Goal: Obtain resource: Download file/media

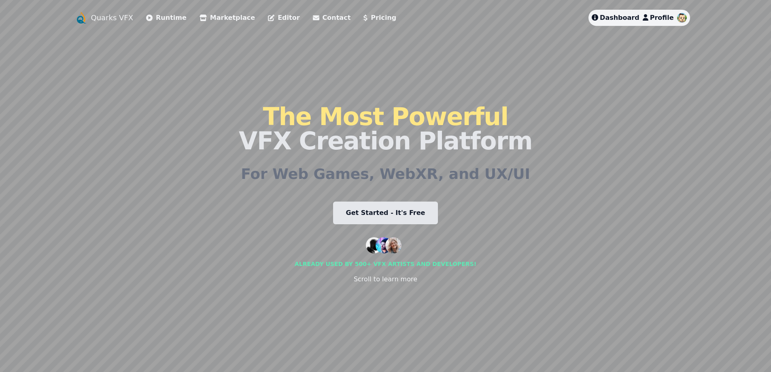
click at [164, 18] on link "Runtime" at bounding box center [166, 18] width 40 height 10
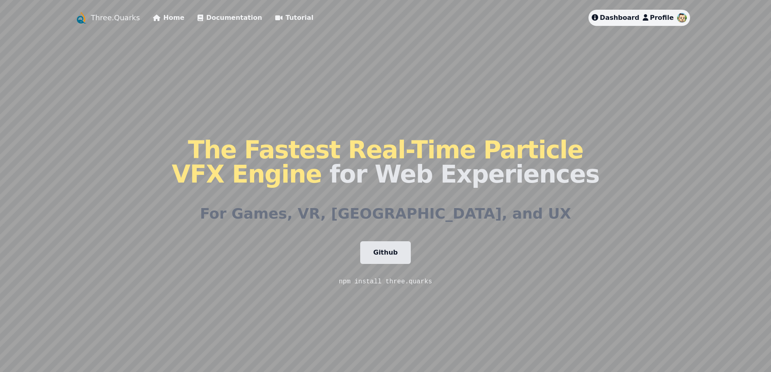
click at [164, 18] on link "Home" at bounding box center [169, 18] width 32 height 10
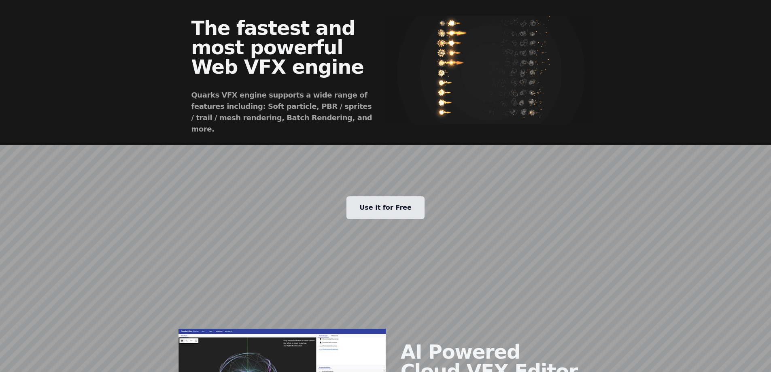
scroll to position [364, 0]
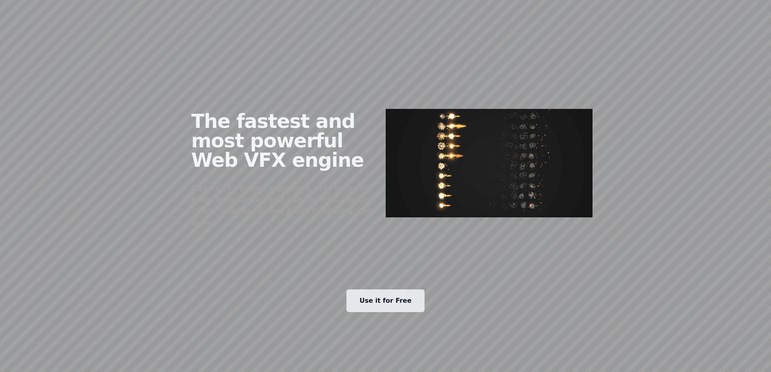
click at [397, 289] on link "Use it for Free" at bounding box center [385, 300] width 78 height 23
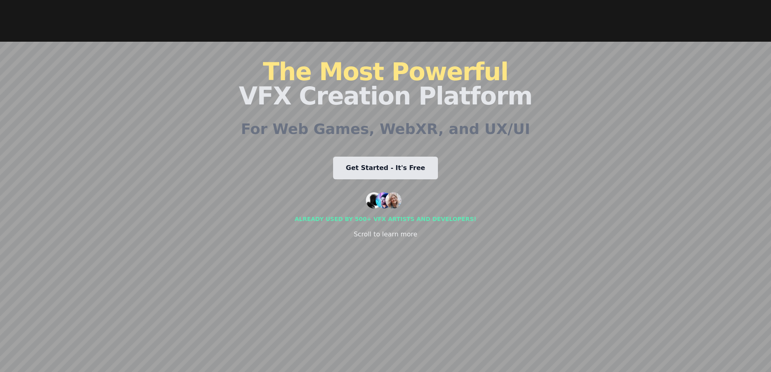
scroll to position [0, 0]
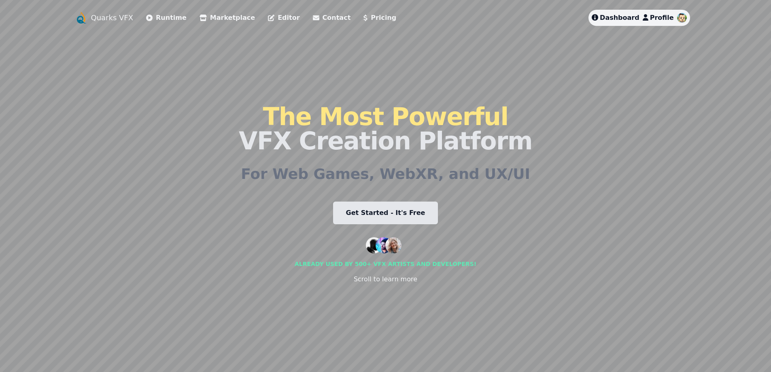
click at [212, 18] on link "Marketplace" at bounding box center [226, 18] width 55 height 10
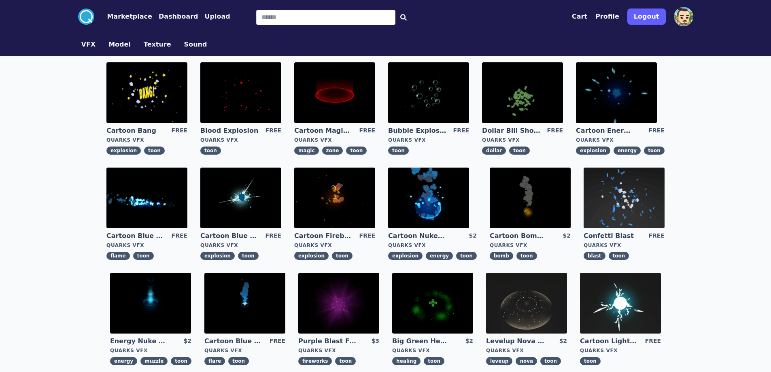
click at [246, 205] on img at bounding box center [240, 197] width 81 height 61
click at [630, 197] on img at bounding box center [623, 197] width 81 height 61
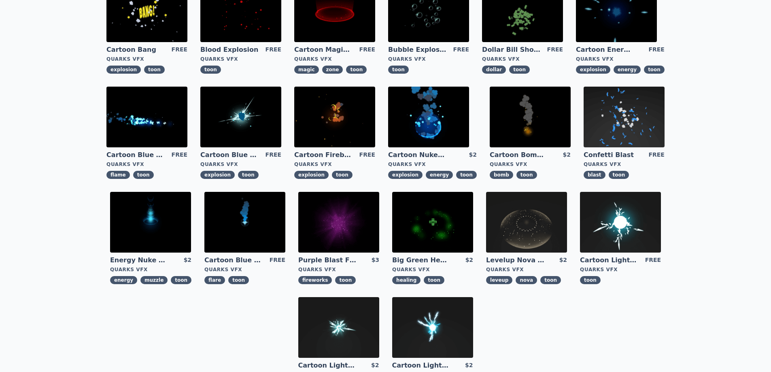
click at [167, 116] on img at bounding box center [146, 117] width 81 height 61
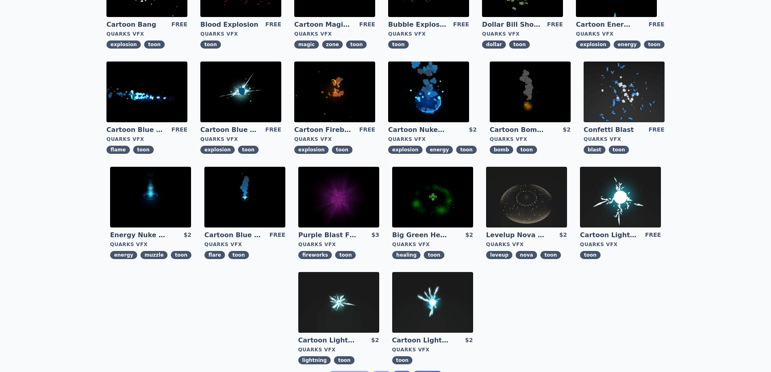
scroll to position [243, 0]
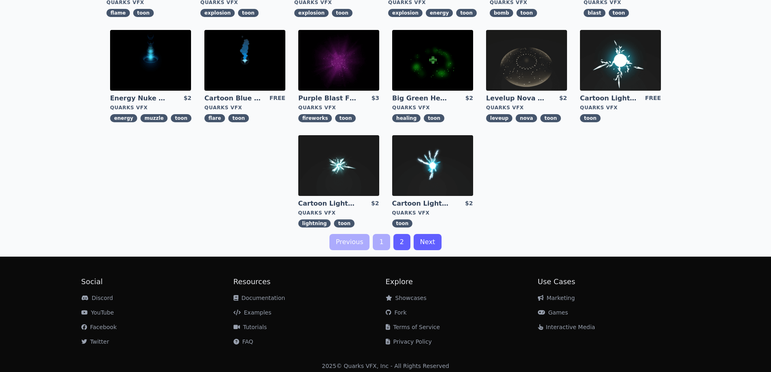
click at [401, 238] on link "2" at bounding box center [401, 242] width 17 height 16
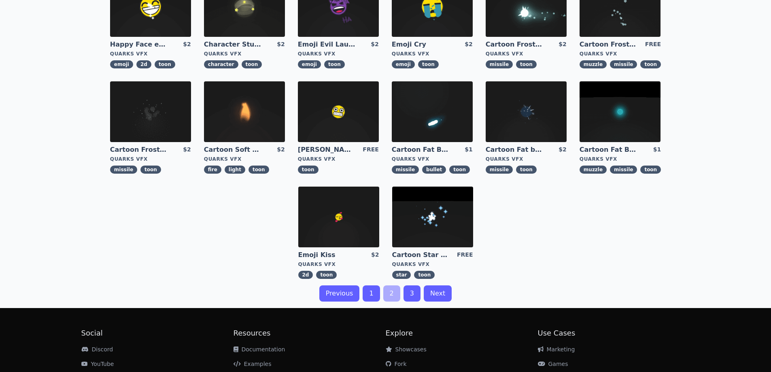
scroll to position [202, 0]
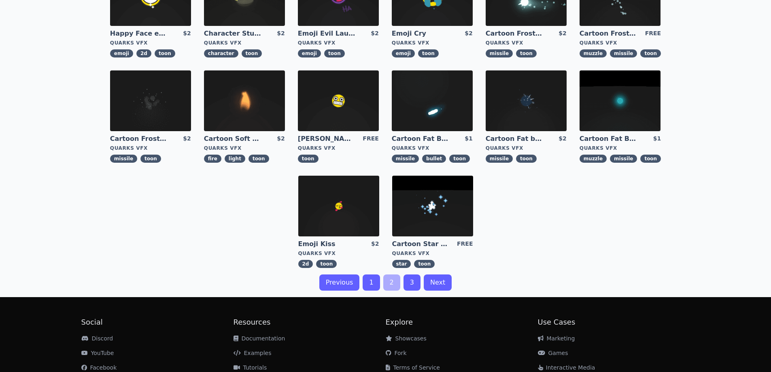
click at [412, 282] on link "3" at bounding box center [411, 282] width 17 height 16
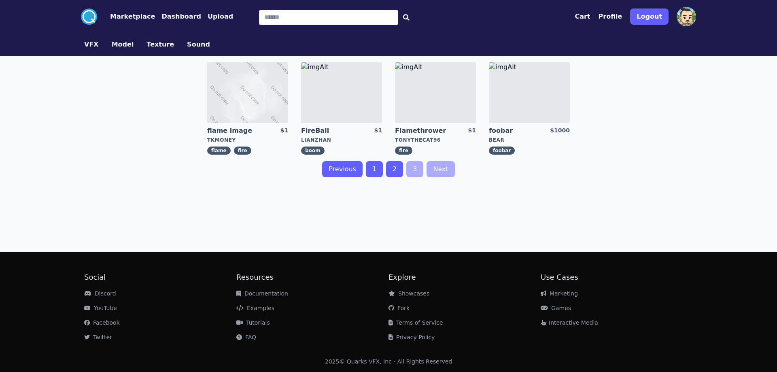
click at [376, 170] on link "1" at bounding box center [374, 169] width 17 height 16
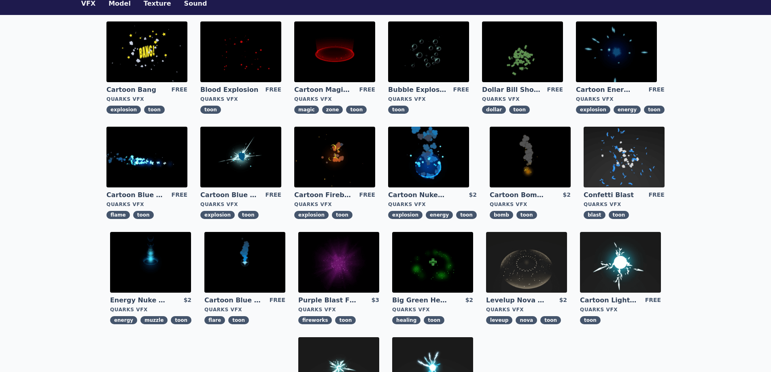
scroll to position [40, 0]
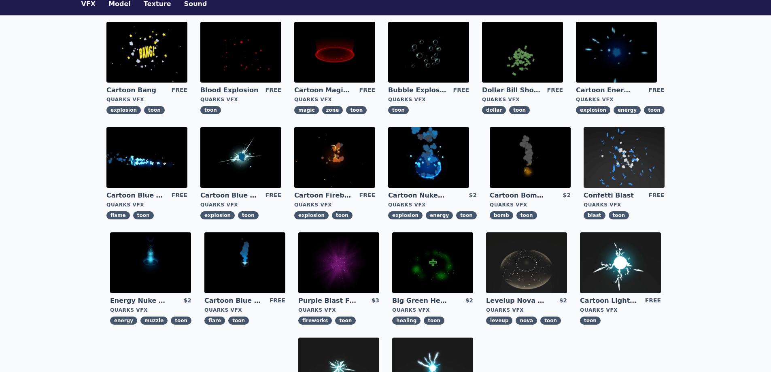
click at [618, 157] on img at bounding box center [623, 157] width 81 height 61
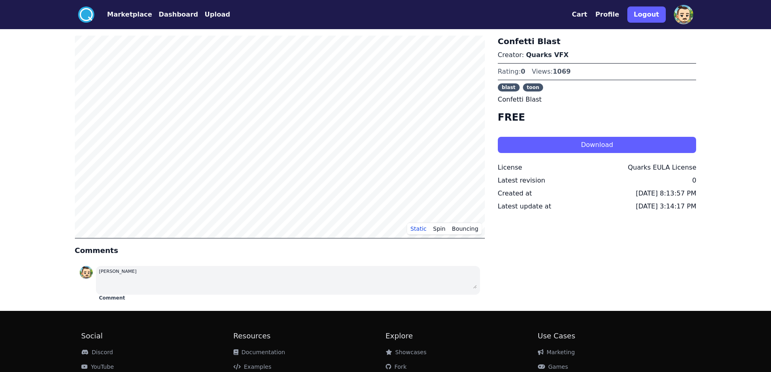
click at [548, 146] on button "Download" at bounding box center [596, 145] width 199 height 16
click at [426, 231] on button "Static" at bounding box center [418, 228] width 23 height 12
click at [438, 231] on button "Spin" at bounding box center [439, 228] width 19 height 12
click at [423, 231] on button "Static" at bounding box center [418, 228] width 23 height 12
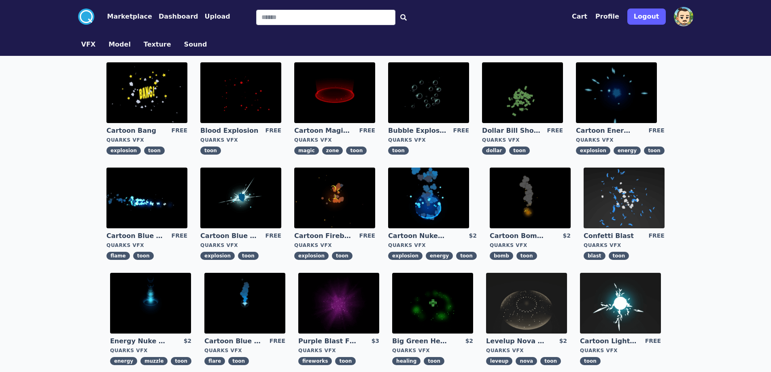
click at [255, 320] on img at bounding box center [244, 303] width 81 height 61
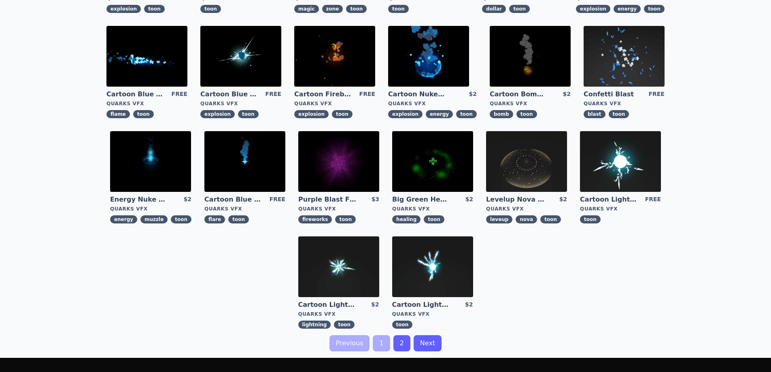
scroll to position [162, 0]
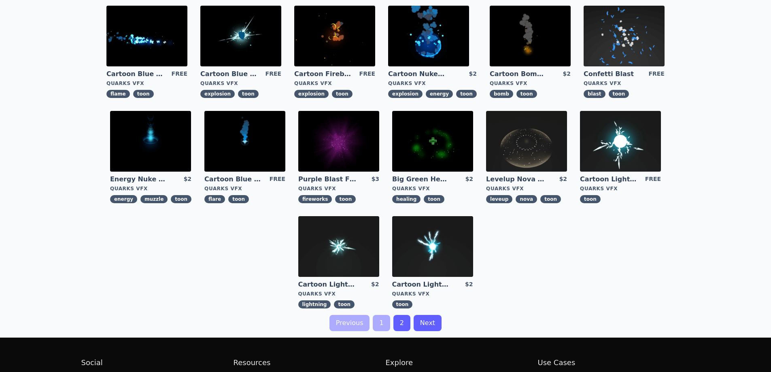
click at [398, 323] on link "2" at bounding box center [401, 323] width 17 height 16
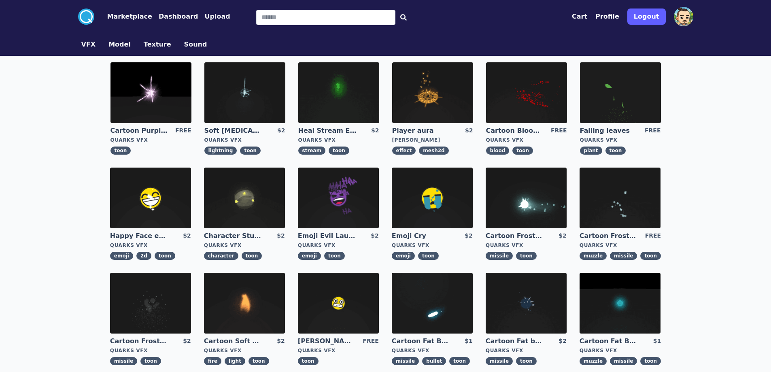
click at [518, 87] on img at bounding box center [526, 92] width 81 height 61
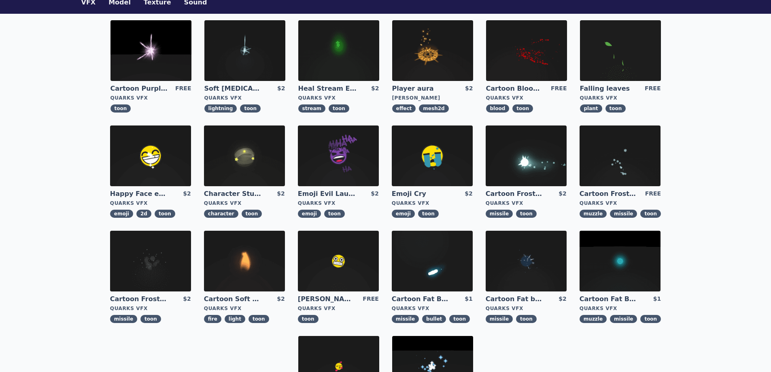
scroll to position [121, 0]
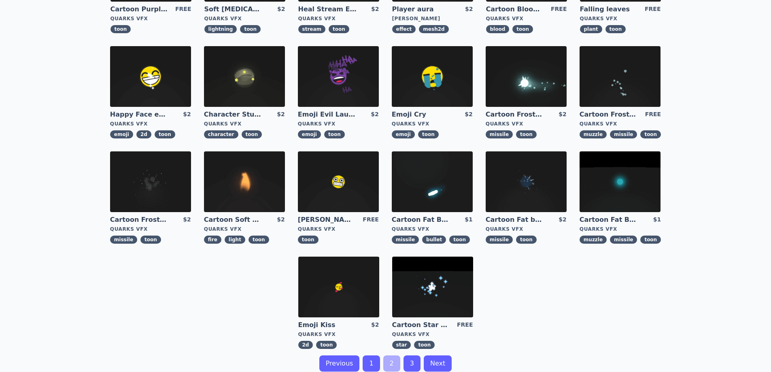
click at [234, 188] on img at bounding box center [244, 181] width 81 height 61
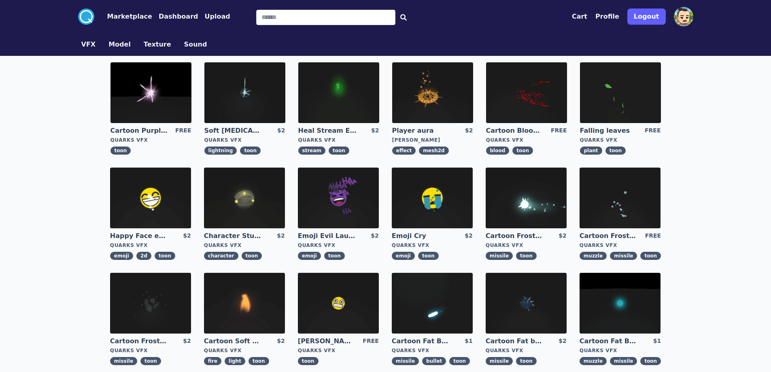
click at [253, 185] on img at bounding box center [244, 197] width 81 height 61
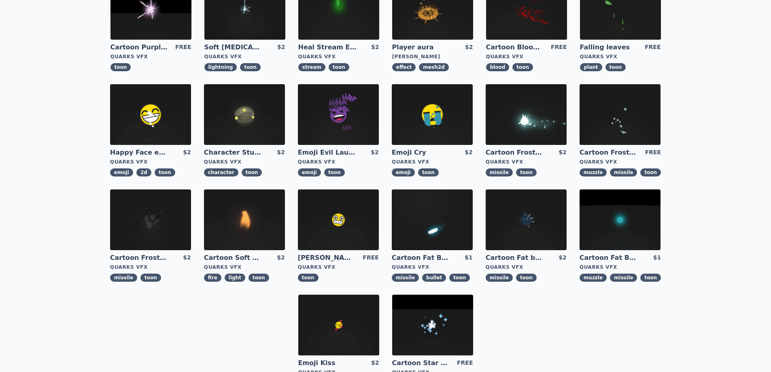
scroll to position [162, 0]
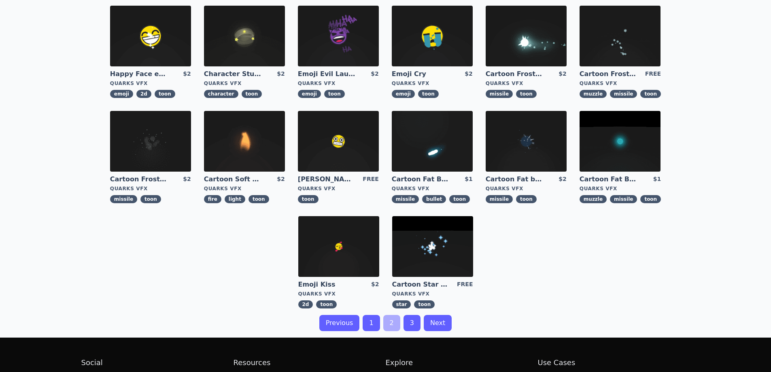
click at [160, 142] on img at bounding box center [150, 141] width 81 height 61
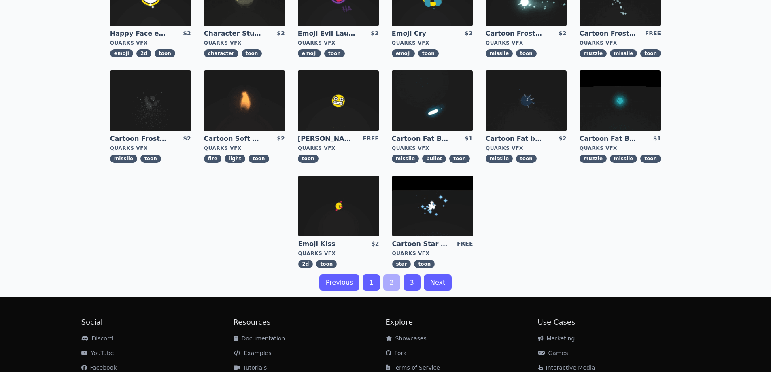
scroll to position [81, 0]
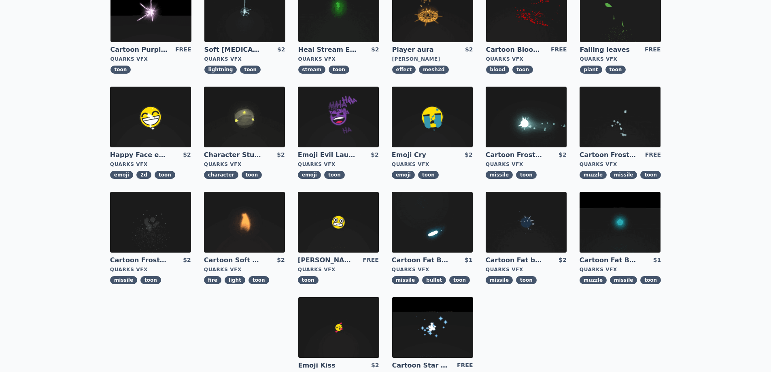
click at [440, 231] on img at bounding box center [432, 222] width 81 height 61
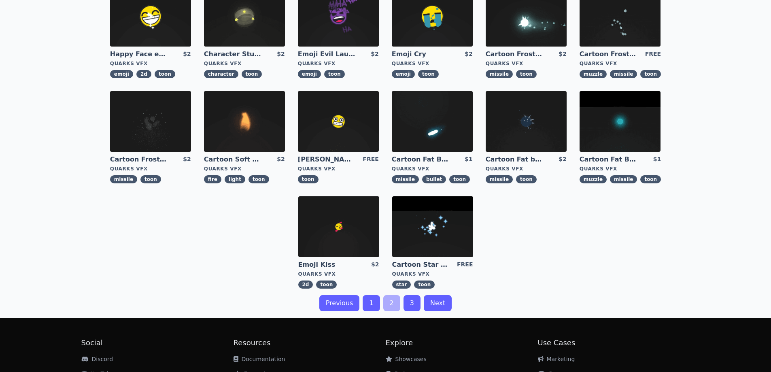
scroll to position [247, 0]
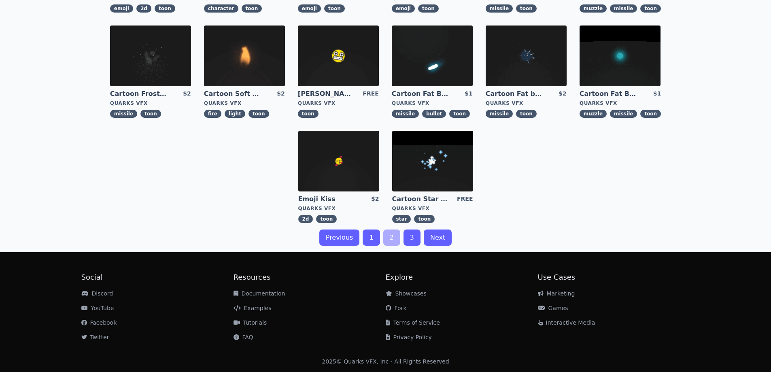
click at [372, 239] on link "1" at bounding box center [370, 237] width 17 height 16
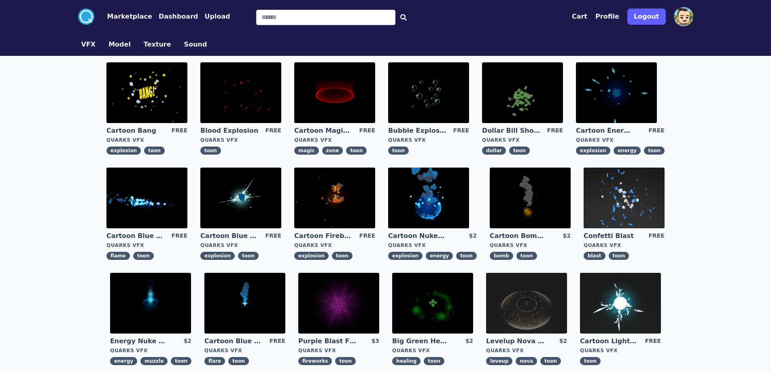
click at [517, 97] on img at bounding box center [522, 92] width 81 height 61
